Goal: Information Seeking & Learning: Find specific fact

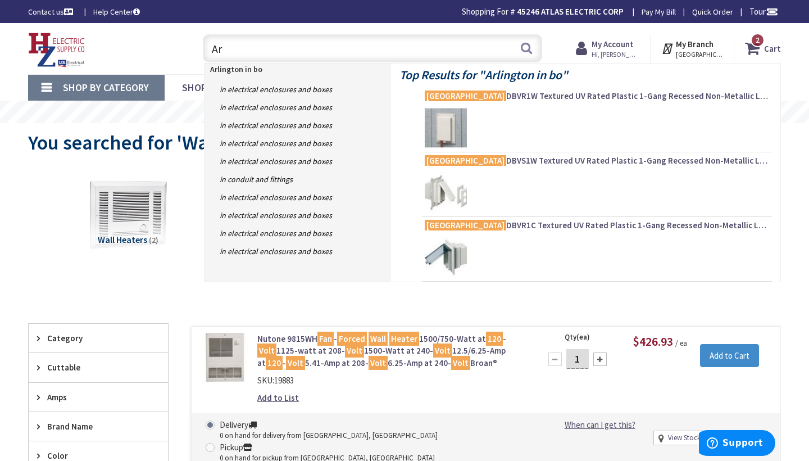
type input "A"
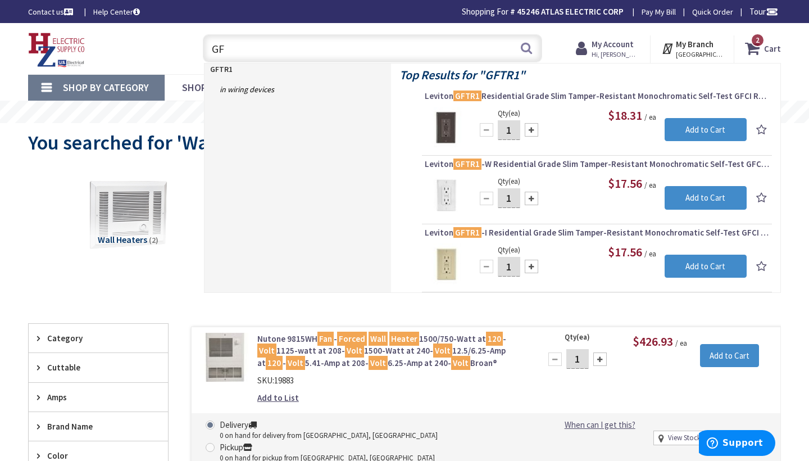
type input "G"
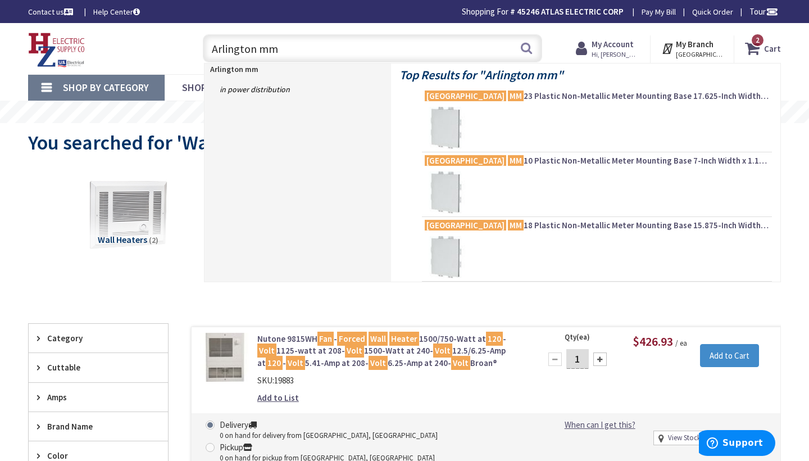
type input "Arlington mm"
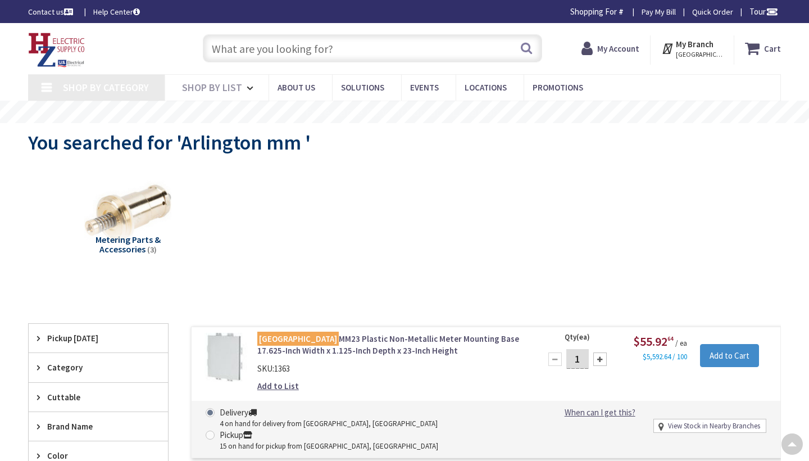
type input "[PERSON_NAME][GEOGRAPHIC_DATA], [GEOGRAPHIC_DATA]"
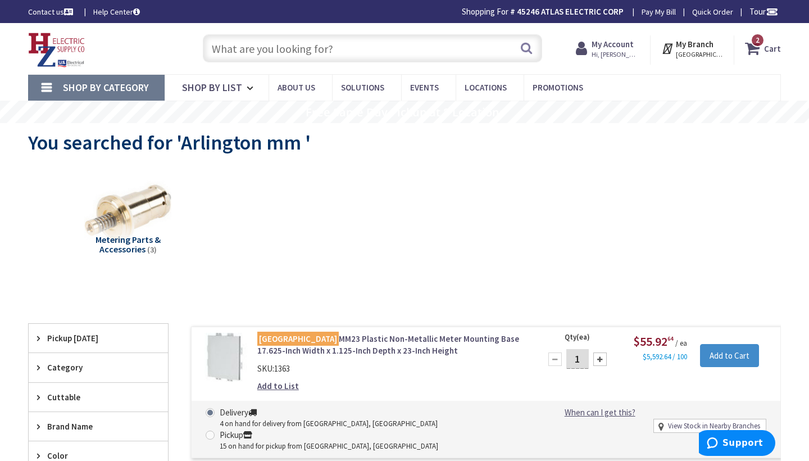
click at [218, 43] on input "text" at bounding box center [372, 48] width 339 height 28
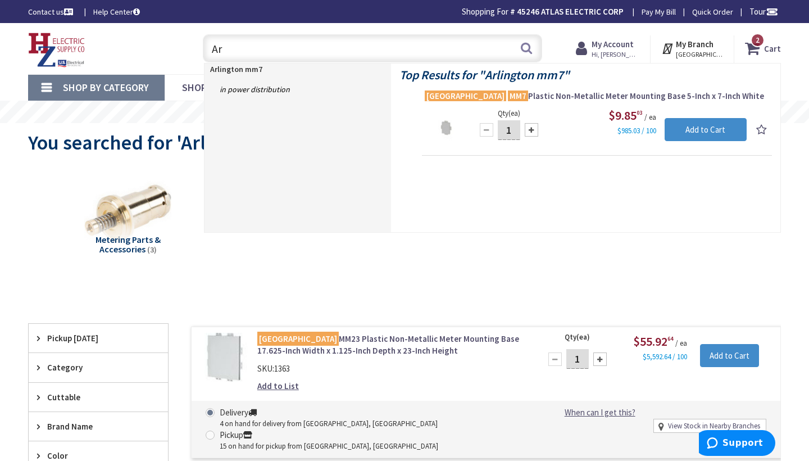
type input "A"
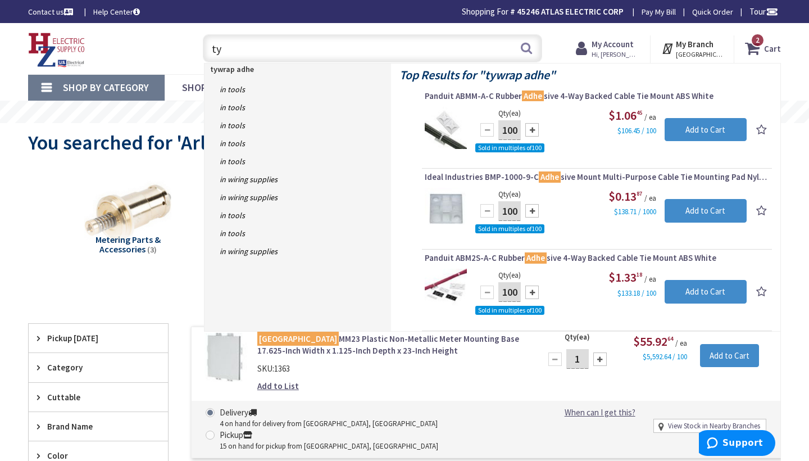
type input "t"
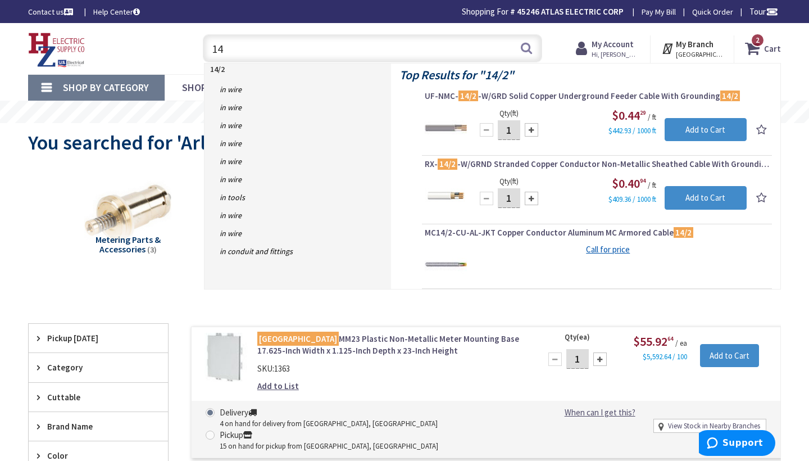
type input "1"
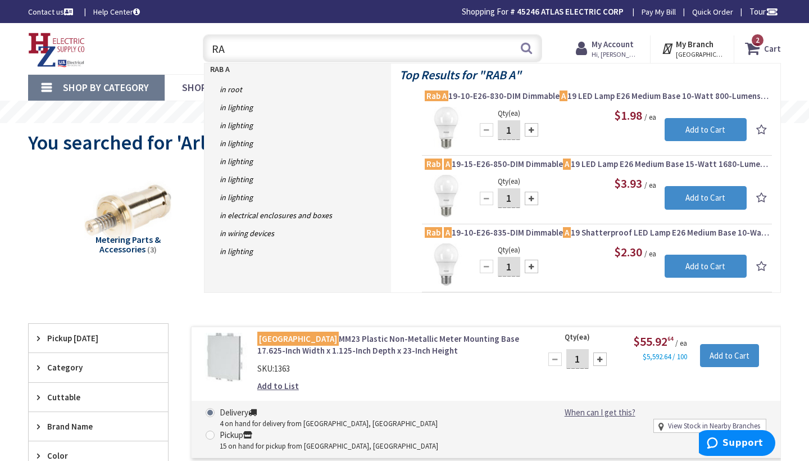
type input "R"
